Goal: Task Accomplishment & Management: Manage account settings

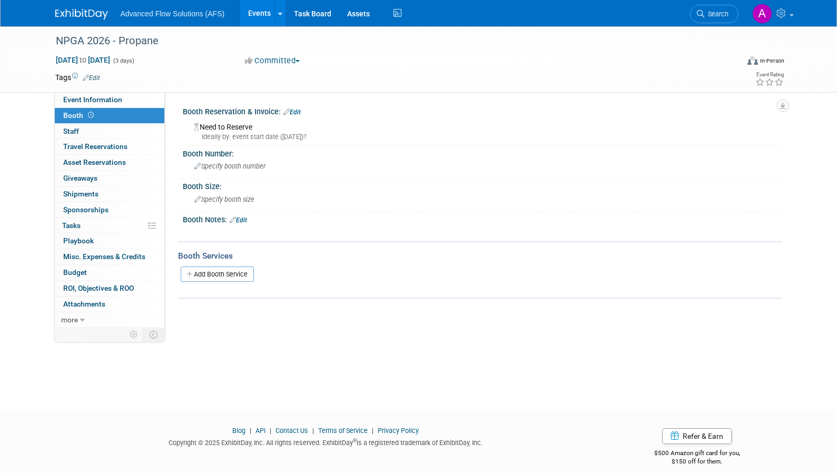
click at [261, 14] on link "Events" at bounding box center [259, 13] width 38 height 26
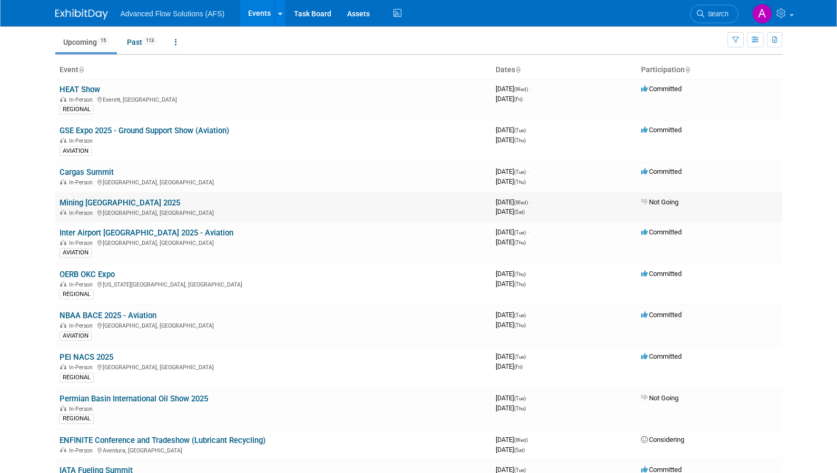
scroll to position [35, 0]
click at [80, 173] on link "Cargas Summit" at bounding box center [87, 172] width 54 height 9
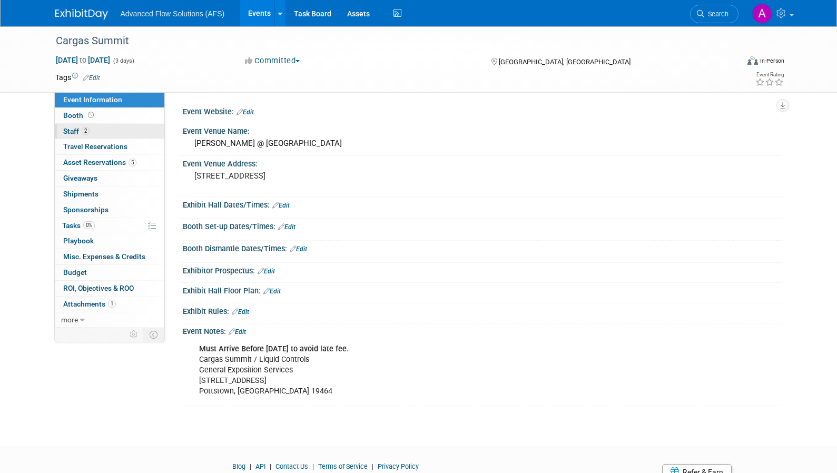
click at [94, 130] on link "2 Staff 2" at bounding box center [110, 131] width 110 height 15
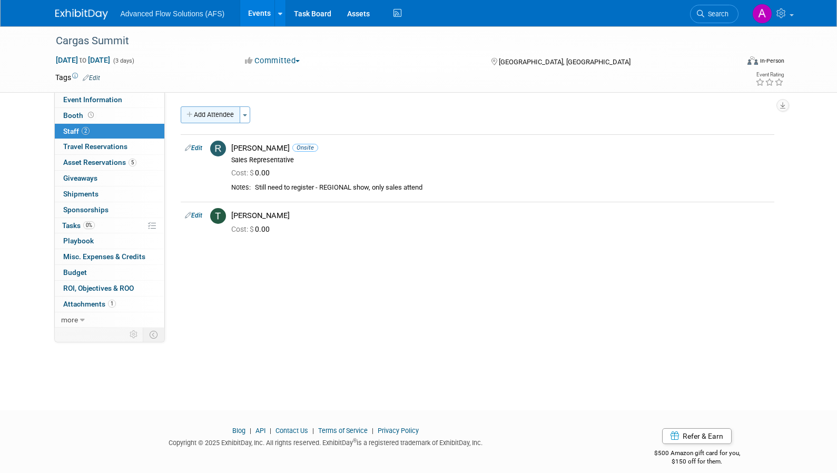
click at [217, 111] on button "Add Attendee" at bounding box center [211, 114] width 60 height 17
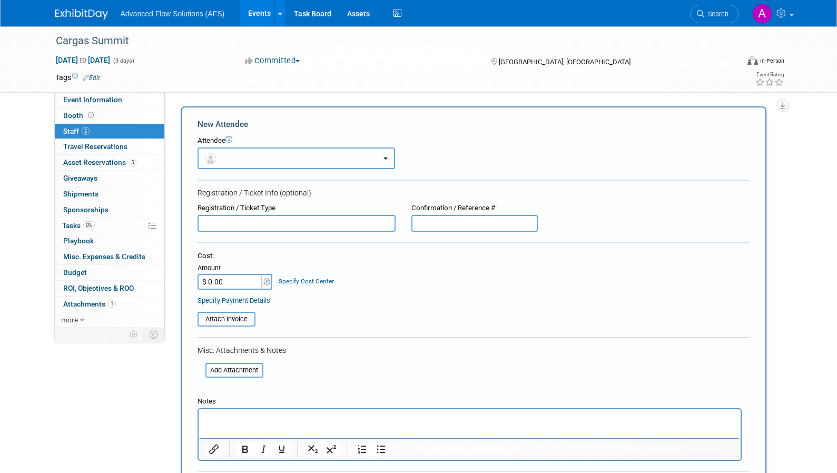
click at [282, 160] on button "button" at bounding box center [297, 158] width 198 height 22
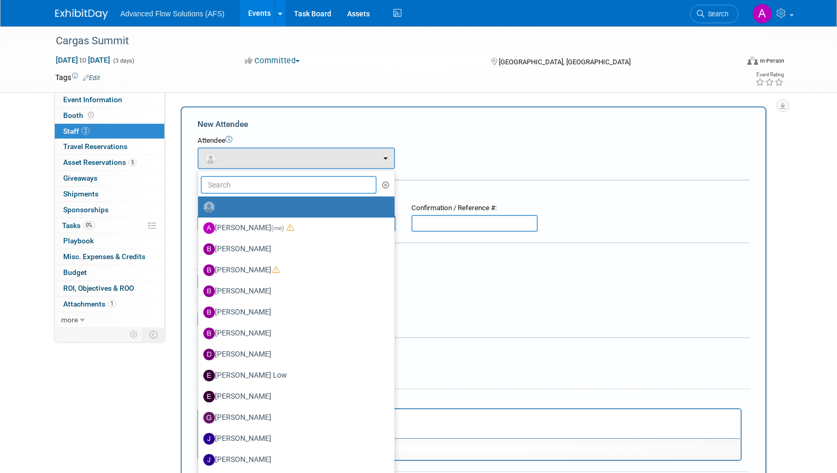
click at [241, 182] on input "text" at bounding box center [289, 185] width 176 height 18
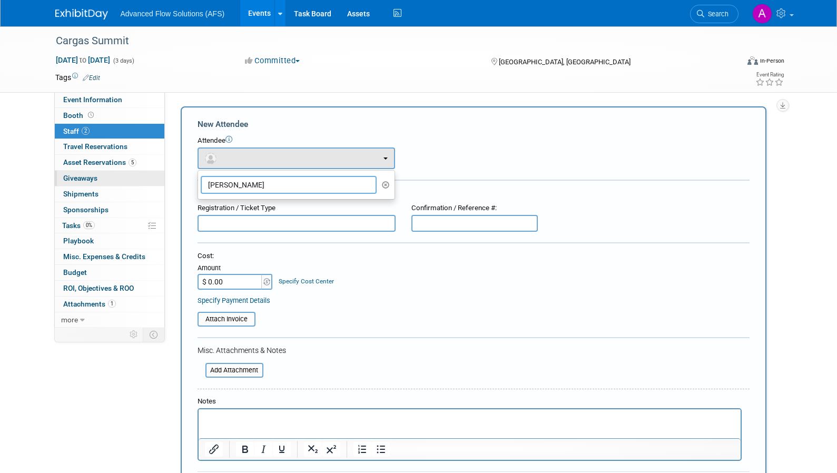
drag, startPoint x: 255, startPoint y: 185, endPoint x: 153, endPoint y: 179, distance: 102.4
click at [153, 179] on div "Event Information Event Info Booth Booth 2 Staff 2 Staff 0 Travel Reservations …" at bounding box center [418, 336] width 743 height 620
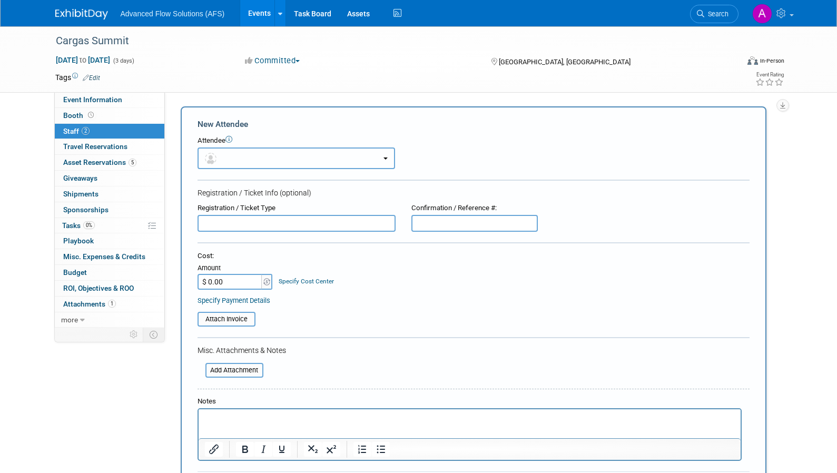
click at [229, 161] on button "button" at bounding box center [297, 158] width 198 height 22
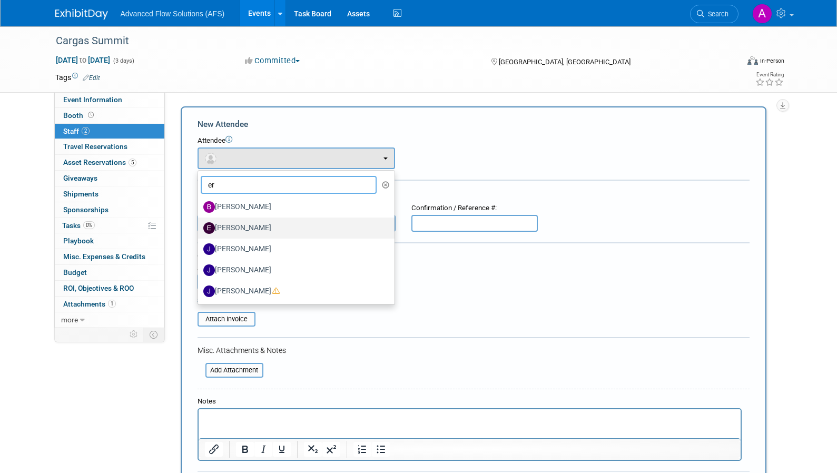
type input "er"
click at [250, 222] on label "Eric Bond" at bounding box center [293, 228] width 181 height 17
click at [200, 223] on input "Eric Bond" at bounding box center [196, 226] width 7 height 7
select select "0b34d38f-0f3c-47b3-a84a-88b68c123b7d"
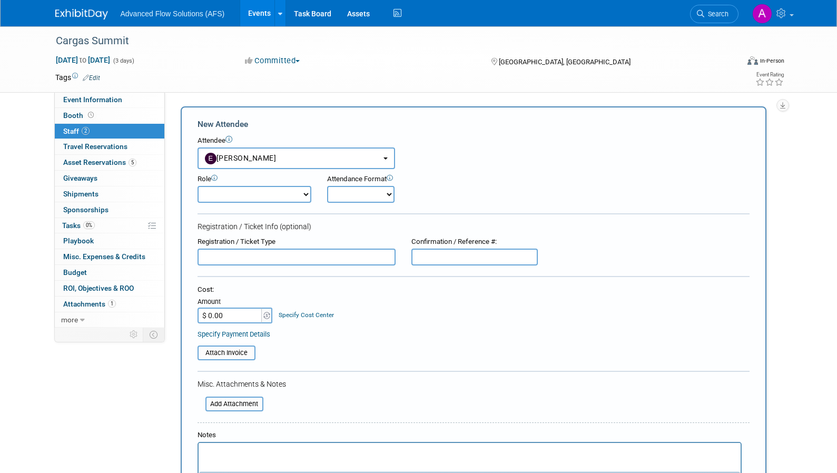
click at [270, 193] on select "Demonstrator Host Planner Presenter Sales Representative Set-up/Dismantle Crew …" at bounding box center [255, 194] width 114 height 17
click at [578, 207] on form "New Attendee Attendee <img src="https://www.exhibitday.com/Images/Unassigned-Us…" at bounding box center [474, 329] width 552 height 420
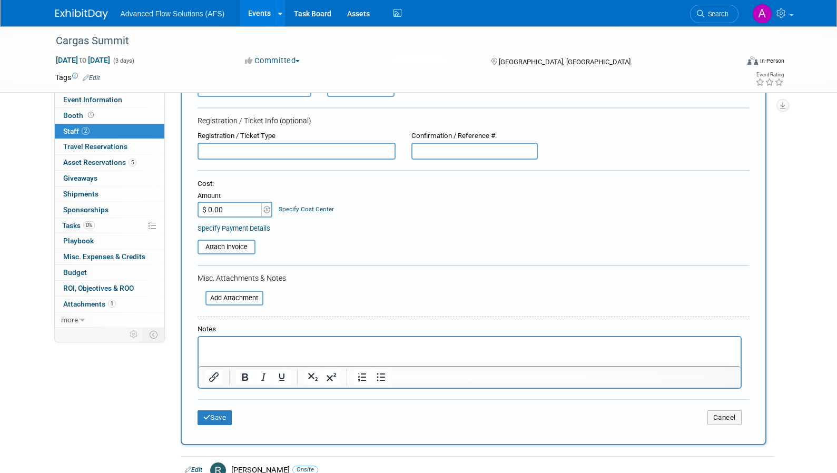
scroll to position [263, 0]
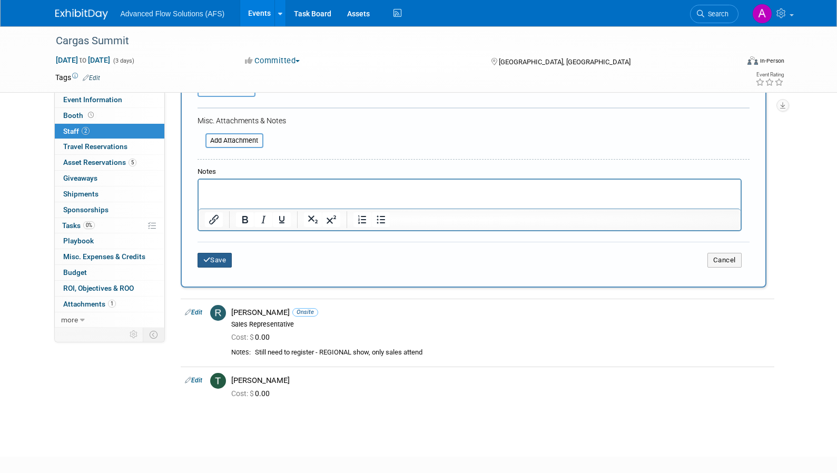
click at [221, 263] on button "Save" at bounding box center [215, 260] width 35 height 15
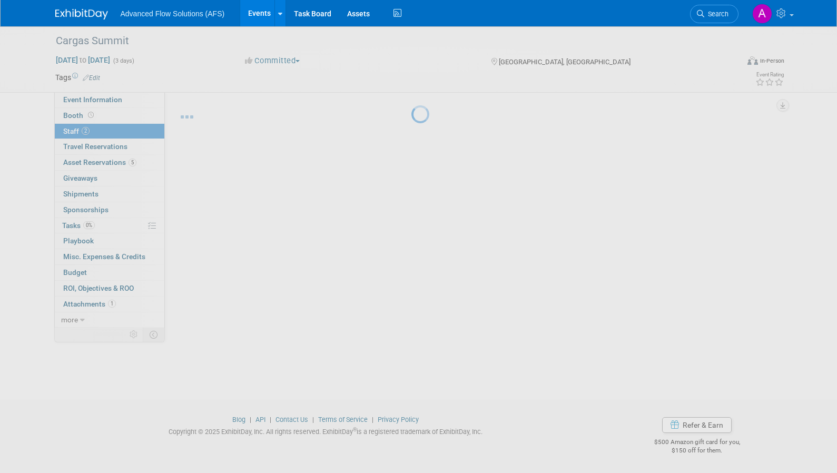
scroll to position [11, 0]
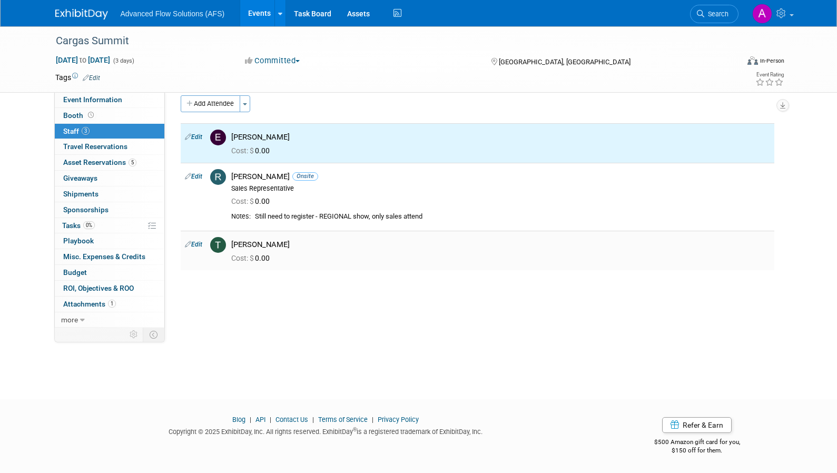
click at [308, 256] on div "Cost: $ 0.00" at bounding box center [500, 258] width 539 height 9
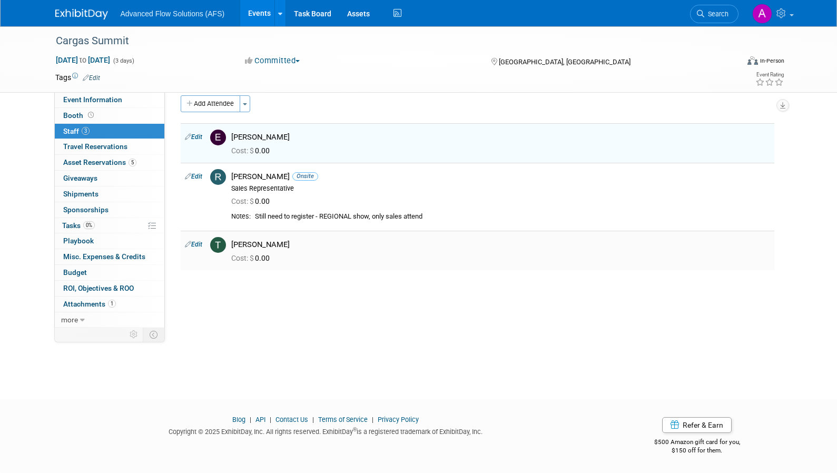
click at [195, 245] on link "Edit" at bounding box center [193, 244] width 17 height 7
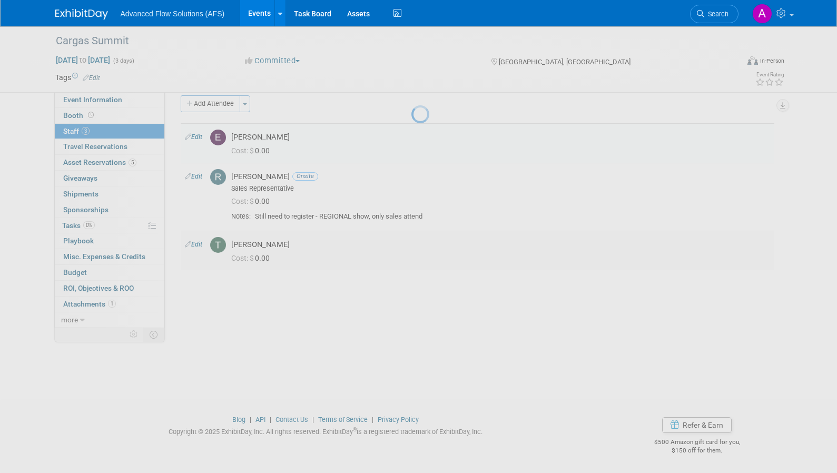
select select "e2ea5f73-0142-44e3-b8a9-3ab1a5ce4b10"
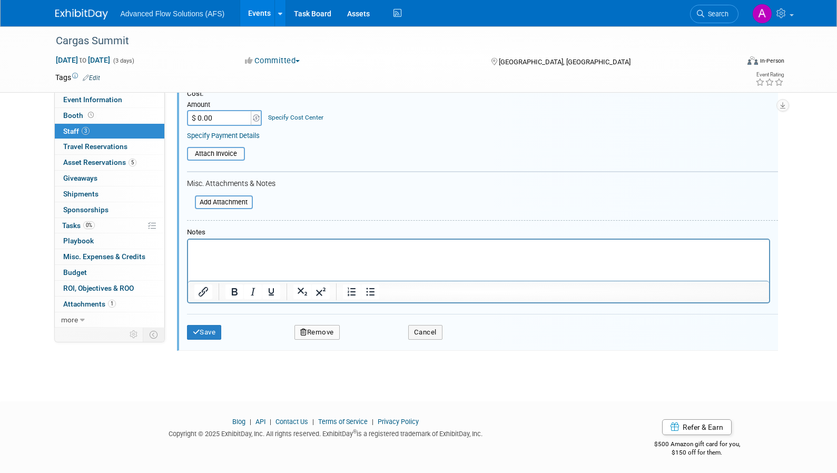
scroll to position [306, 0]
click at [310, 328] on button "Remove" at bounding box center [316, 330] width 45 height 15
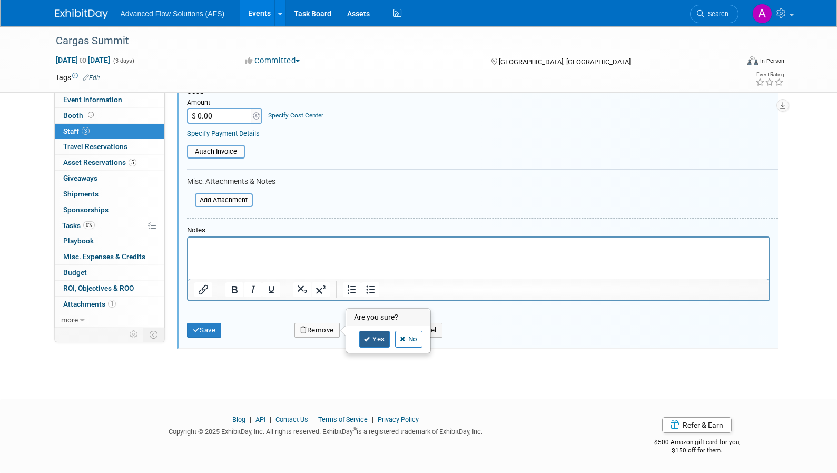
click at [380, 334] on link "Yes" at bounding box center [374, 339] width 31 height 17
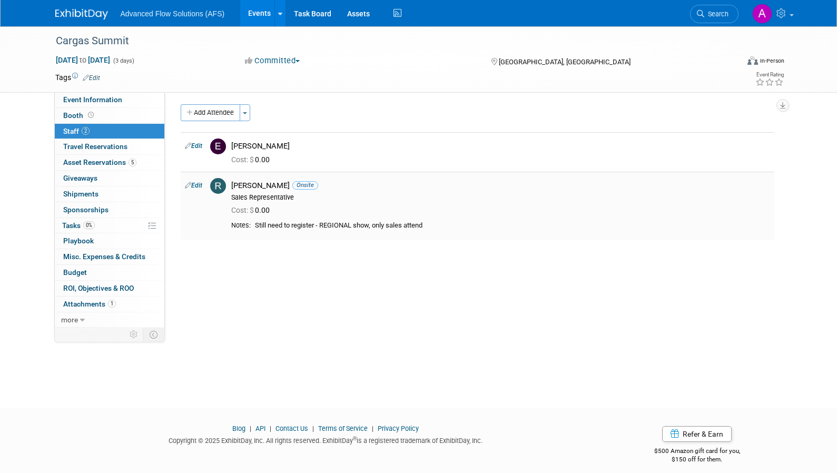
scroll to position [0, 0]
click at [223, 116] on button "Add Attendee" at bounding box center [211, 114] width 60 height 17
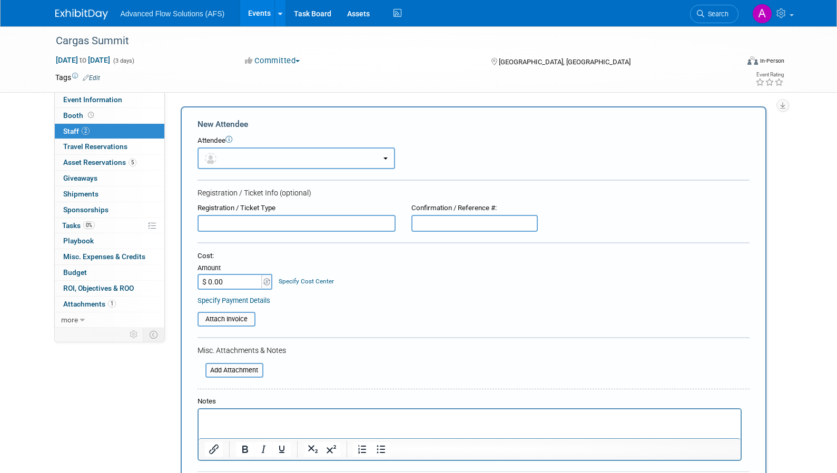
click at [383, 160] on button "button" at bounding box center [297, 158] width 198 height 22
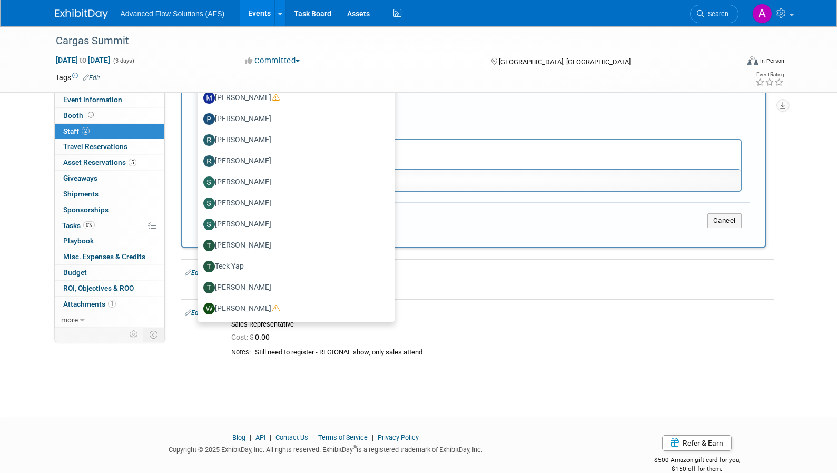
scroll to position [288, 0]
